Goal: Find specific page/section: Find specific page/section

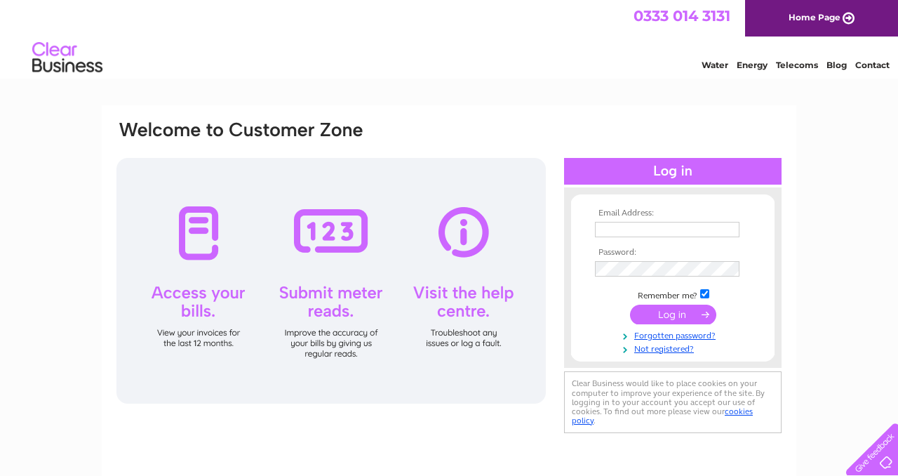
click at [629, 228] on input "text" at bounding box center [667, 229] width 145 height 15
type input "office@ajrentals.scot"
click at [630, 306] on input "submit" at bounding box center [673, 316] width 86 height 20
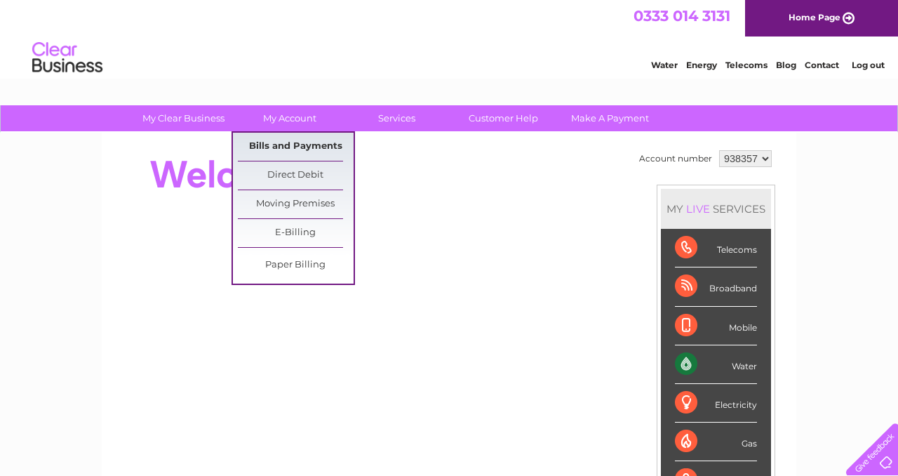
click at [274, 149] on link "Bills and Payments" at bounding box center [296, 147] width 116 height 28
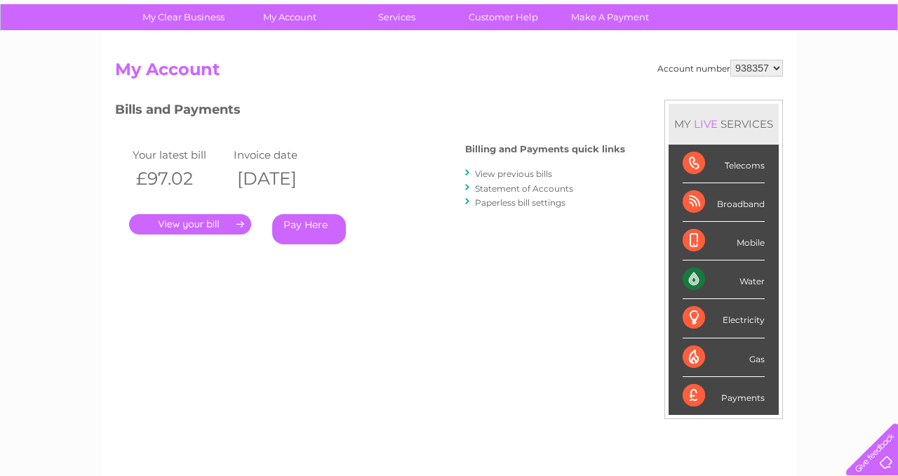
scroll to position [102, 0]
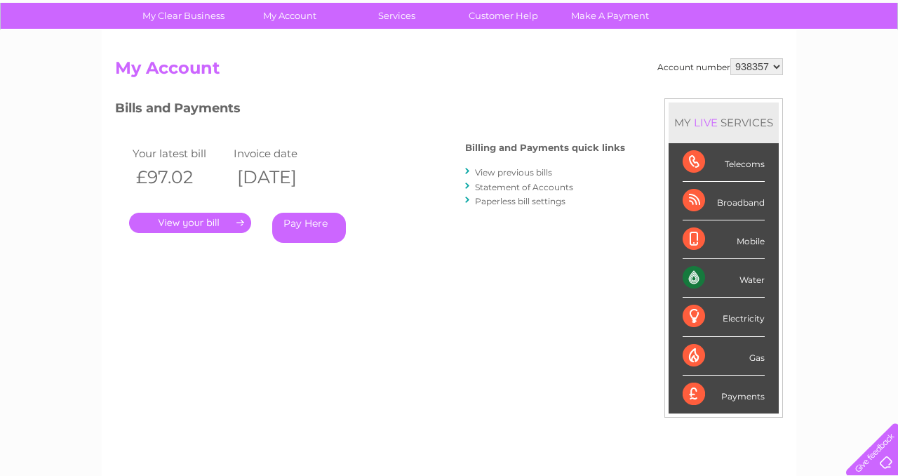
click at [200, 225] on link "." at bounding box center [190, 223] width 122 height 20
